Goal: Task Accomplishment & Management: Use online tool/utility

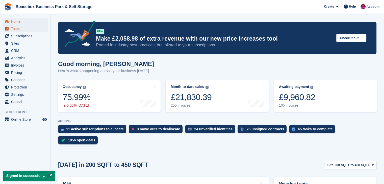
click at [21, 31] on span "Tasks" at bounding box center [26, 28] width 30 height 7
click at [34, 28] on span "Tasks" at bounding box center [26, 28] width 30 height 7
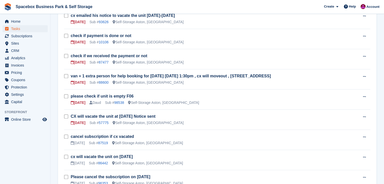
scroll to position [323, 0]
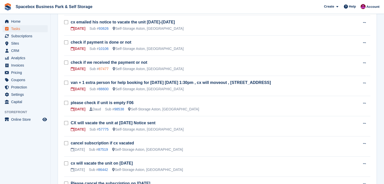
click at [105, 67] on link "87477" at bounding box center [104, 69] width 10 height 4
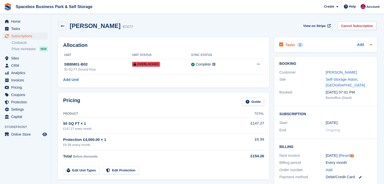
click at [369, 43] on div at bounding box center [370, 45] width 4 height 6
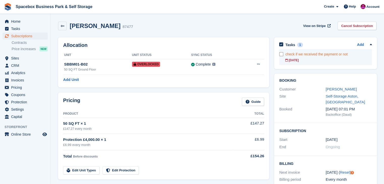
click at [327, 63] on link "check if we received the payment or not [DATE]" at bounding box center [329, 57] width 87 height 16
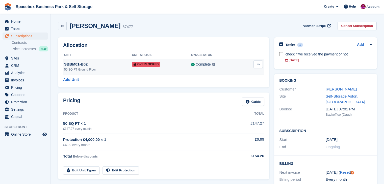
click at [102, 69] on div "50 SQ FT Ground Floor" at bounding box center [98, 69] width 68 height 5
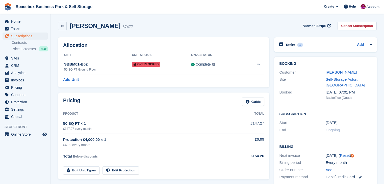
click at [269, 119] on div "Pricing Guide Product Total 50 SQ FT × 1 £147.27 every month £147.27 Protection…" at bounding box center [164, 136] width 216 height 92
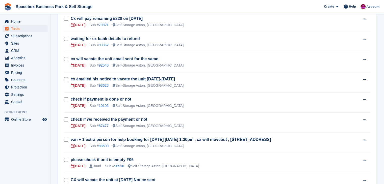
scroll to position [269, 0]
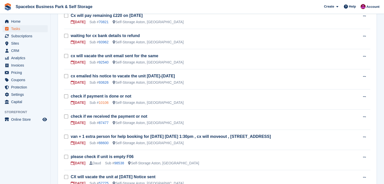
click at [103, 101] on link "10106" at bounding box center [104, 103] width 10 height 4
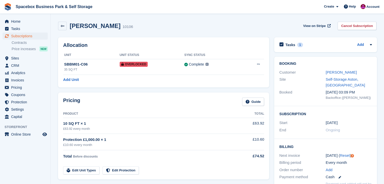
click at [373, 44] on div "Tasks 1 Add check if payment is done or not [DATE]" at bounding box center [325, 44] width 103 height 15
click at [371, 45] on icon at bounding box center [371, 45] width 4 height 4
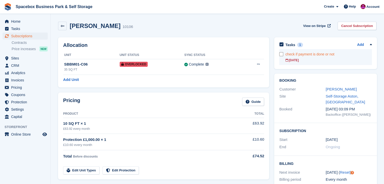
click at [323, 59] on div "[DATE]" at bounding box center [329, 60] width 87 height 5
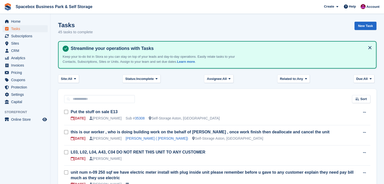
scroll to position [269, 0]
